Goal: Transaction & Acquisition: Purchase product/service

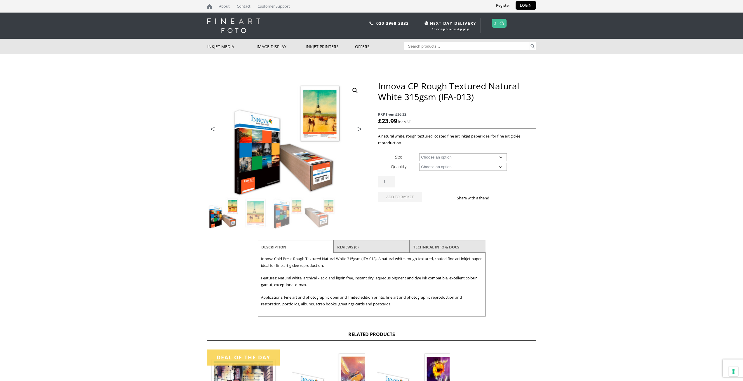
click at [446, 157] on select "Choose an option A4 Sheet A3 Sheet A3+ Sheet A2 Sheet 17" Wide Roll 24" Wide Ro…" at bounding box center [463, 157] width 88 height 8
click at [419, 153] on select "Choose an option A4 Sheet A3 Sheet A3+ Sheet A2 Sheet 17" Wide Roll 24" Wide Ro…" at bounding box center [463, 157] width 88 height 8
select select "a4-sheet"
click at [439, 166] on select "Choose an option 25 Sheets" at bounding box center [463, 167] width 88 height 8
select select "25-sheets"
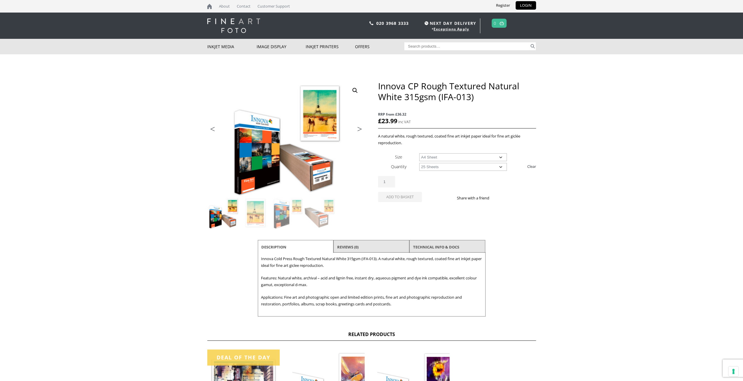
click at [419, 163] on select "Choose an option 25 Sheets" at bounding box center [463, 167] width 88 height 8
select select "a4-sheet"
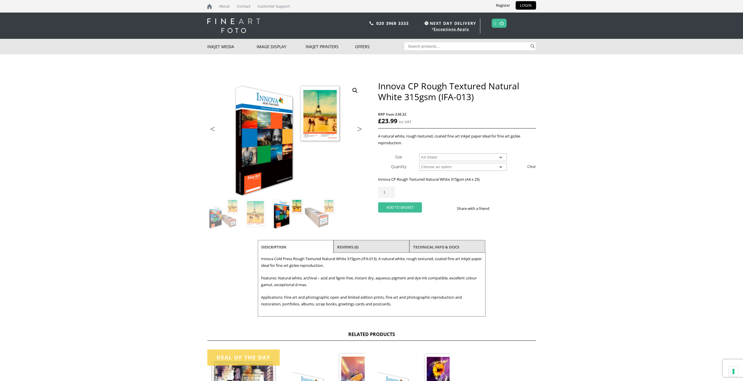
click at [396, 207] on button "Add to basket" at bounding box center [400, 207] width 44 height 10
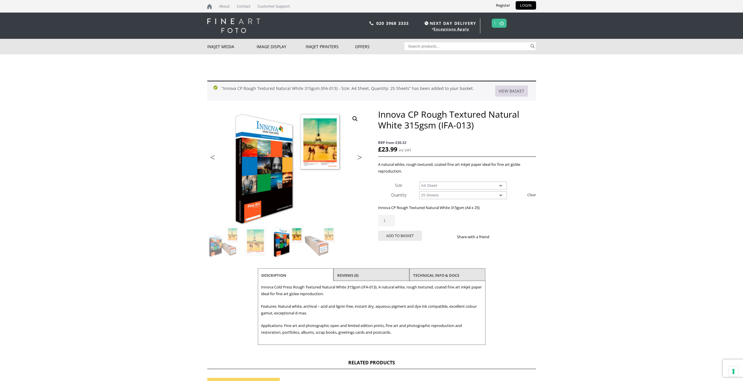
click at [514, 88] on link "View basket" at bounding box center [511, 91] width 33 height 11
click at [481, 185] on select "Choose an option A4 Sheet A3 Sheet A3+ Sheet A2 Sheet" at bounding box center [463, 186] width 88 height 8
click at [419, 182] on select "Choose an option A4 Sheet A3 Sheet A3+ Sheet A2 Sheet" at bounding box center [463, 186] width 88 height 8
select select "a3-sheet-2"
